Goal: Information Seeking & Learning: Learn about a topic

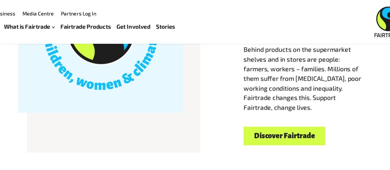
scroll to position [174, 0]
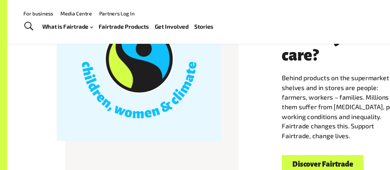
click at [310, 39] on h3 "What is Fairtrade and why should I care?" at bounding box center [293, 32] width 110 height 44
click at [235, 17] on div "For business Media Centre Partners Log In What is Fairtrade How Fairtrade works…" at bounding box center [150, 19] width 272 height 24
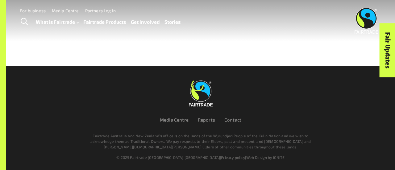
click at [352, 123] on nav "Media Centre Reports Contact" at bounding box center [200, 119] width 338 height 7
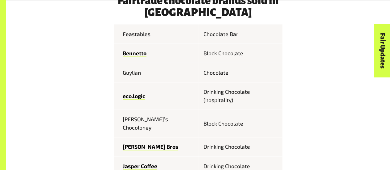
scroll to position [293, 0]
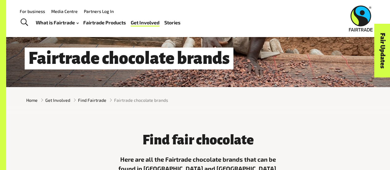
scroll to position [67, 0]
